Goal: Transaction & Acquisition: Purchase product/service

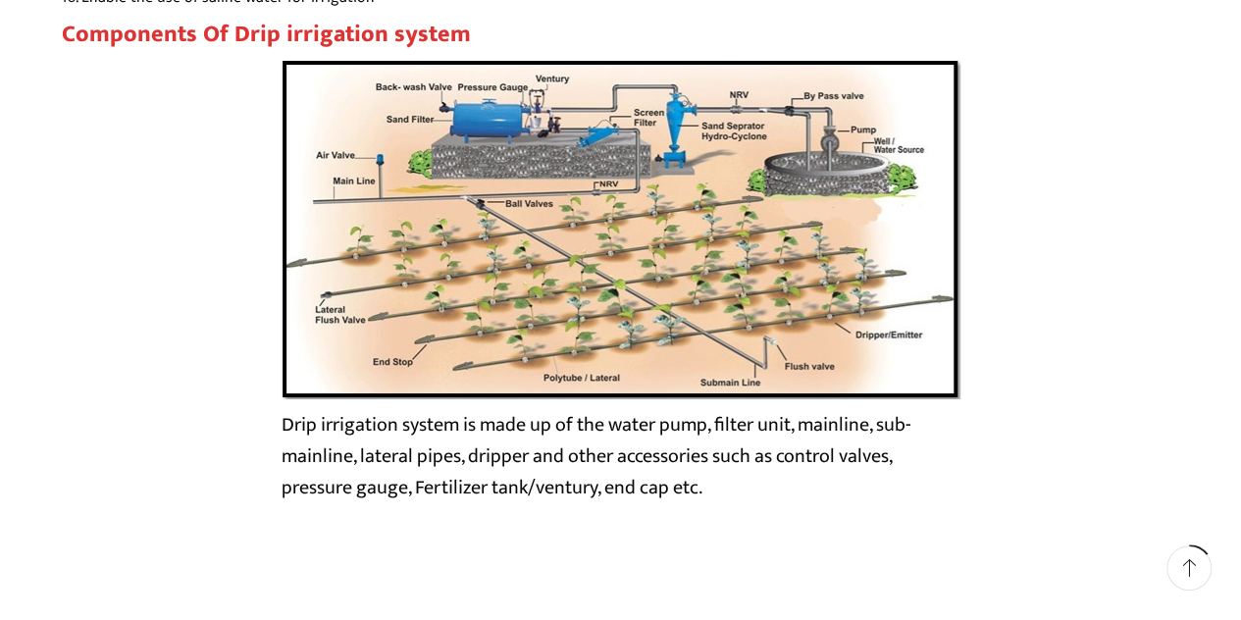
scroll to position [3470, 0]
click at [1060, 245] on div "Drip irrigation system is made up of the water pump, filter unit, mainline, sub…" at bounding box center [621, 290] width 1119 height 464
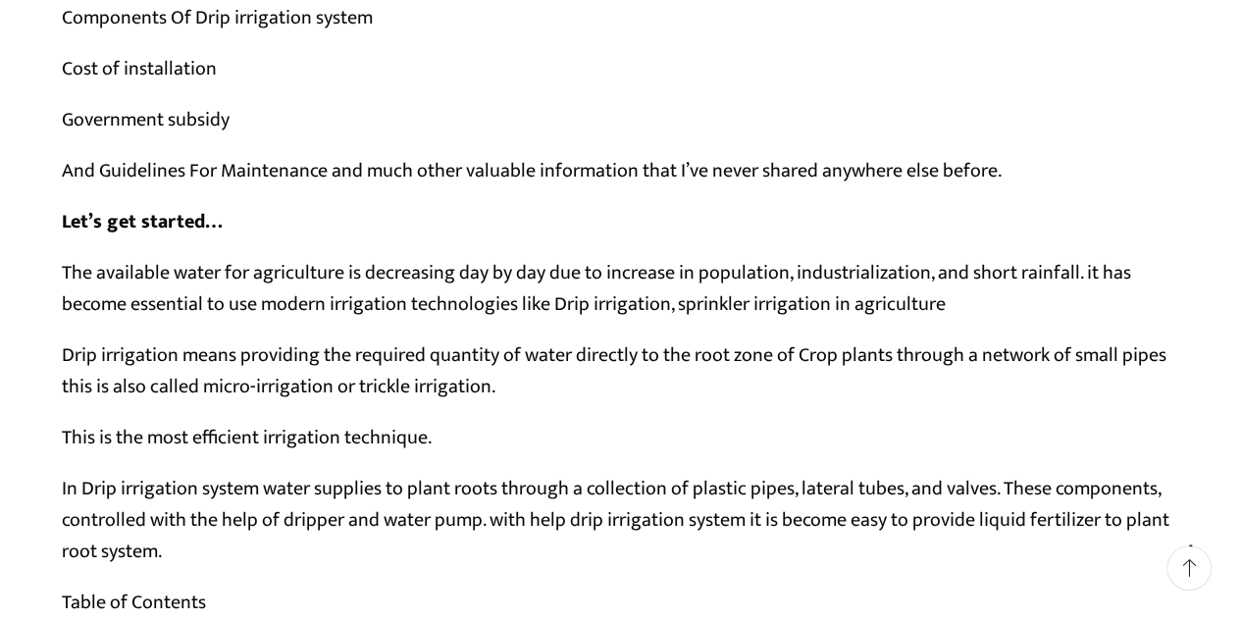
scroll to position [0, 0]
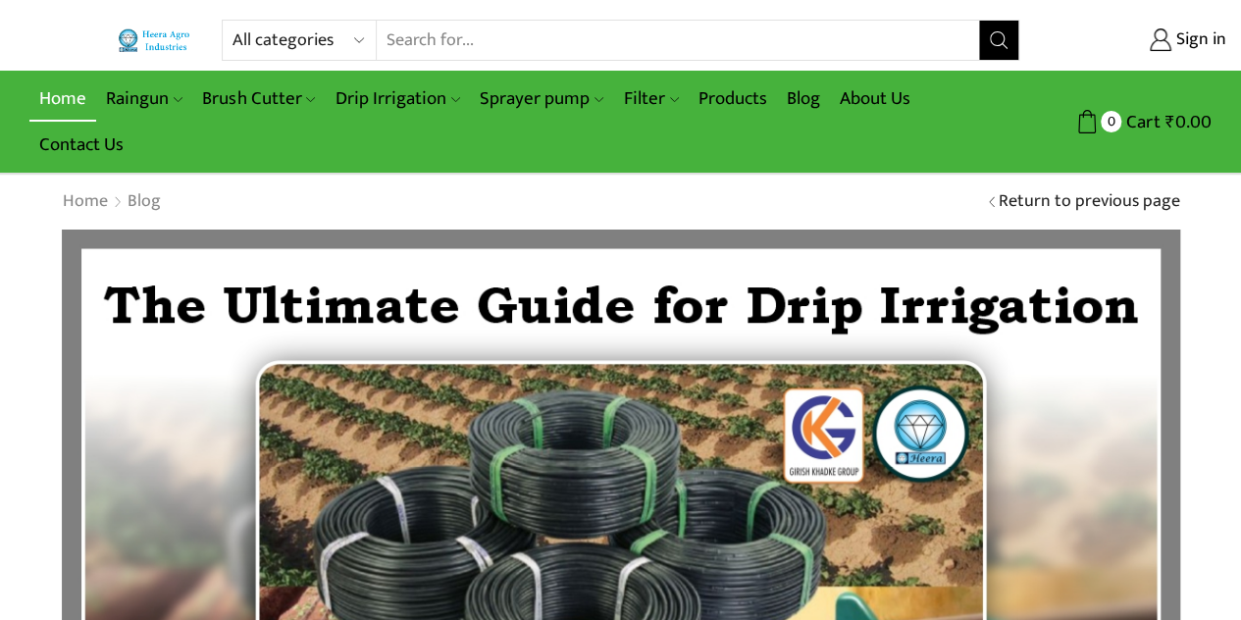
click at [49, 103] on link "Home" at bounding box center [62, 99] width 67 height 46
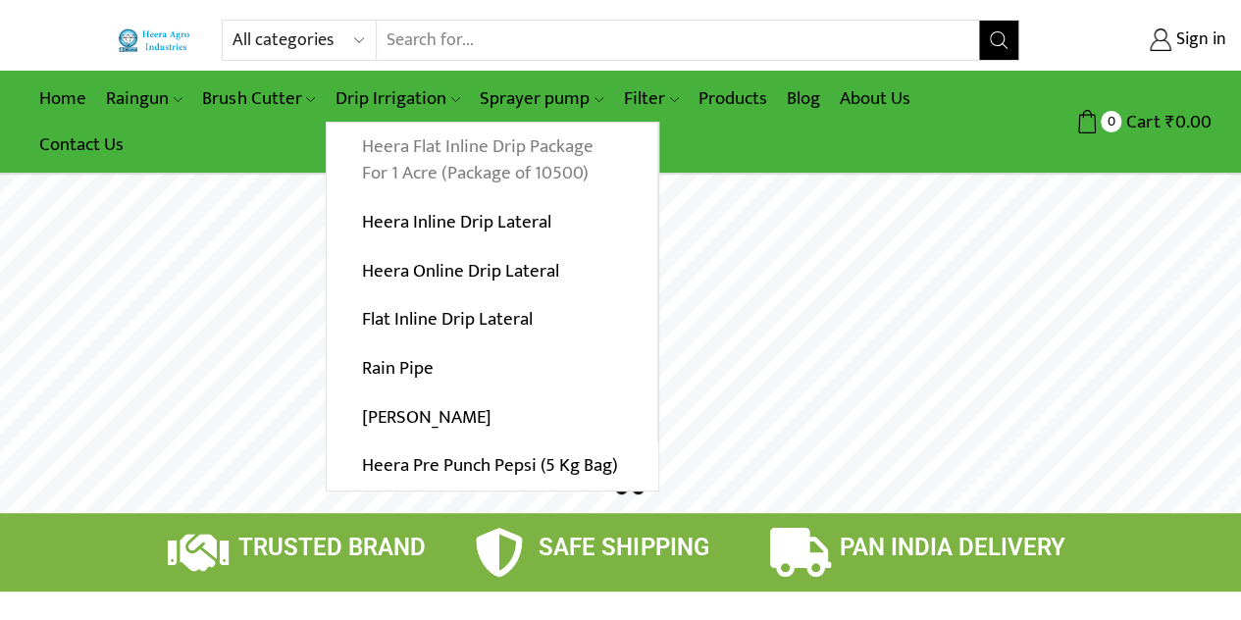
click at [407, 161] on link "Heera Flat Inline Drip Package For 1 Acre (Package of 10500)" at bounding box center [492, 161] width 331 height 76
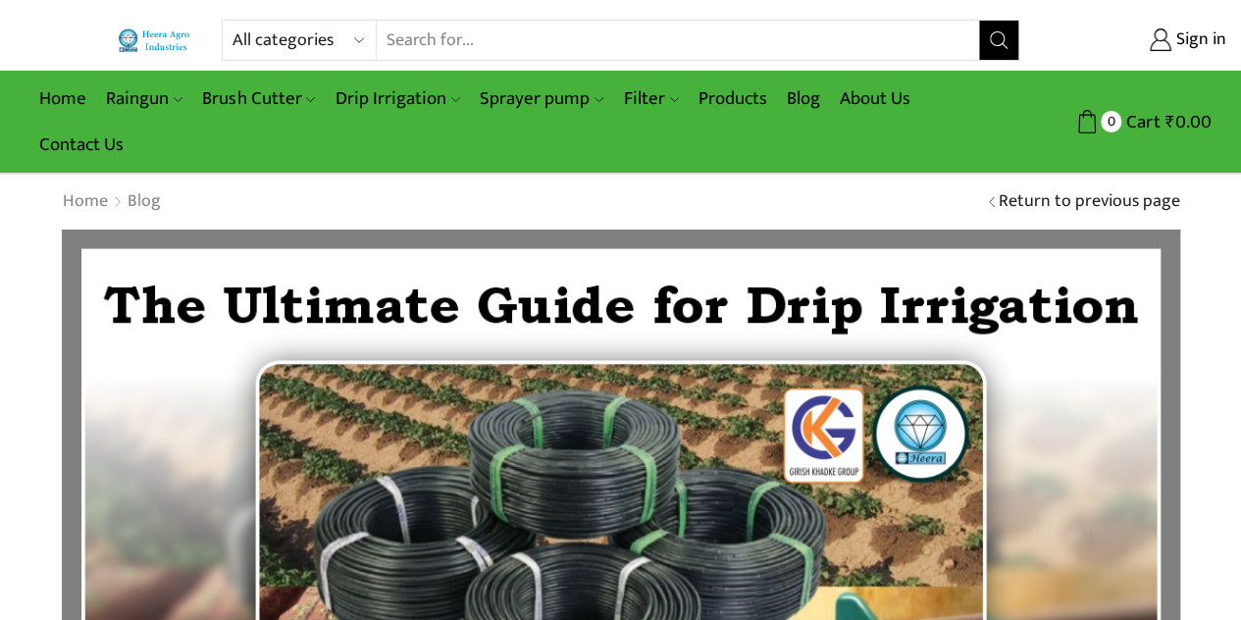
click at [632, 207] on div "Return to previous page Home Blog The Ultimate Guide for Drip Irrigation" at bounding box center [621, 202] width 1148 height 26
